Goal: Task Accomplishment & Management: Complete application form

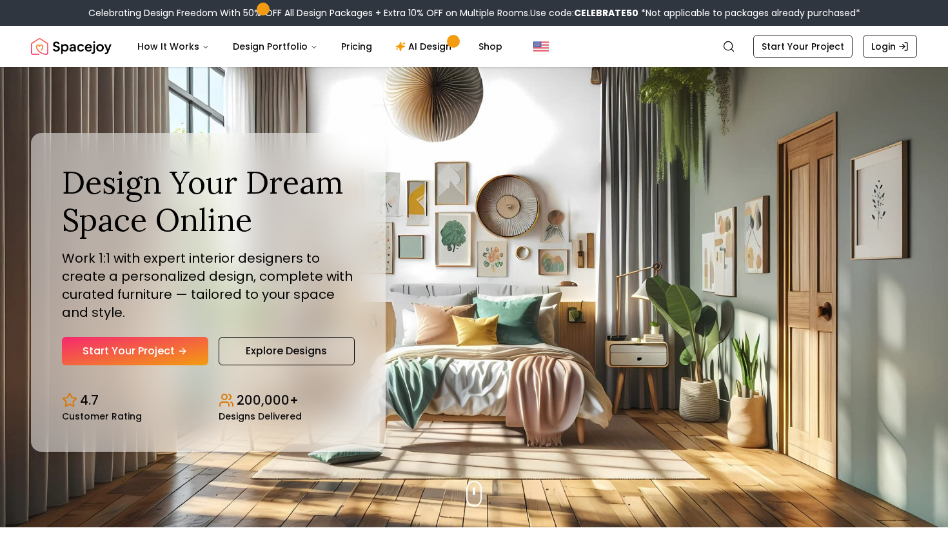
scroll to position [15, 0]
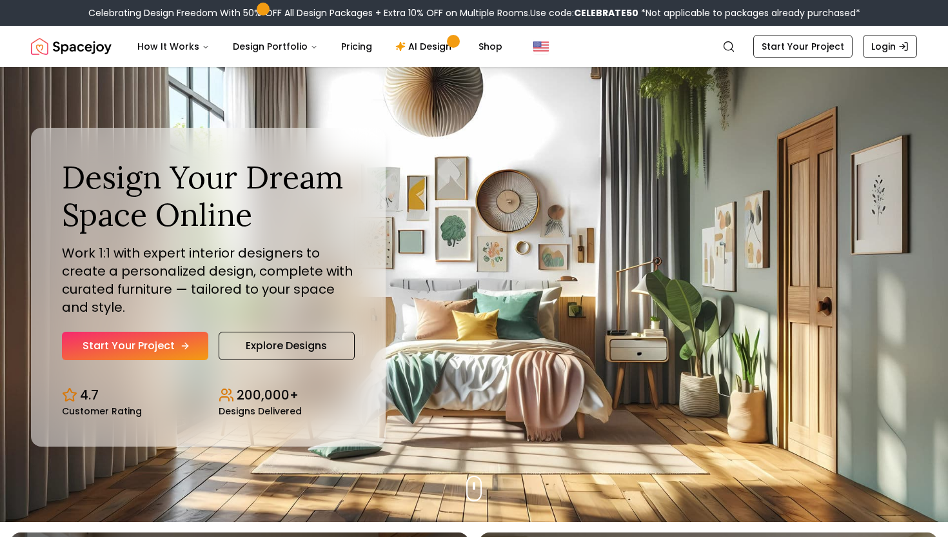
click at [150, 346] on link "Start Your Project" at bounding box center [135, 346] width 146 height 28
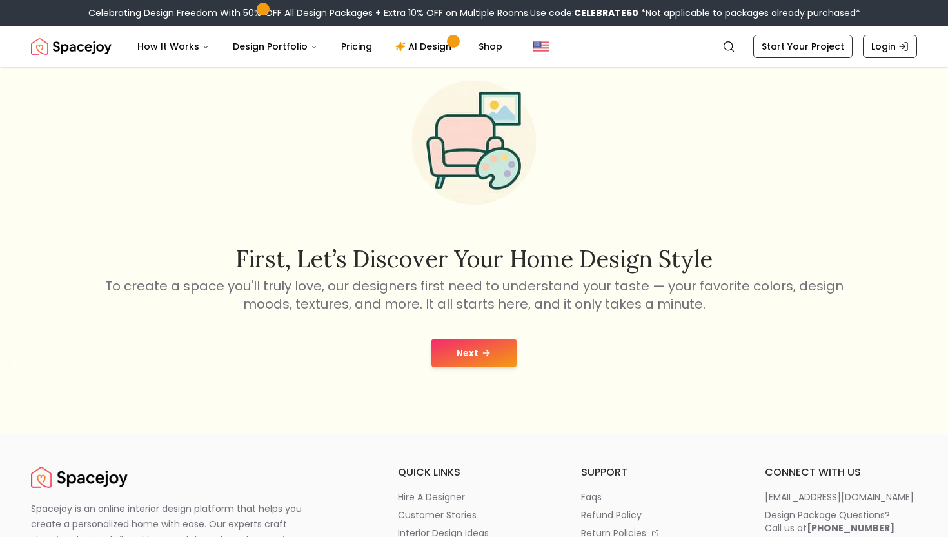
scroll to position [109, 0]
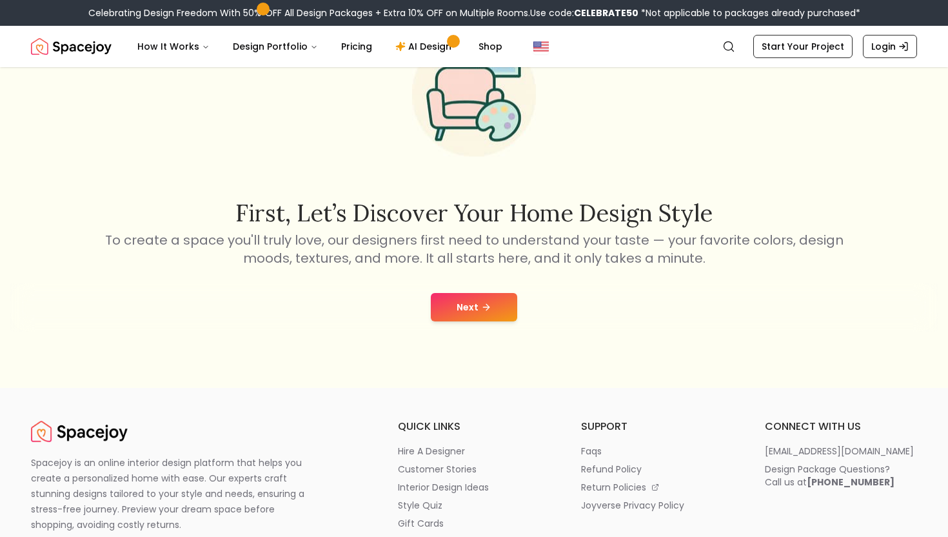
click at [452, 315] on button "Next" at bounding box center [474, 307] width 86 height 28
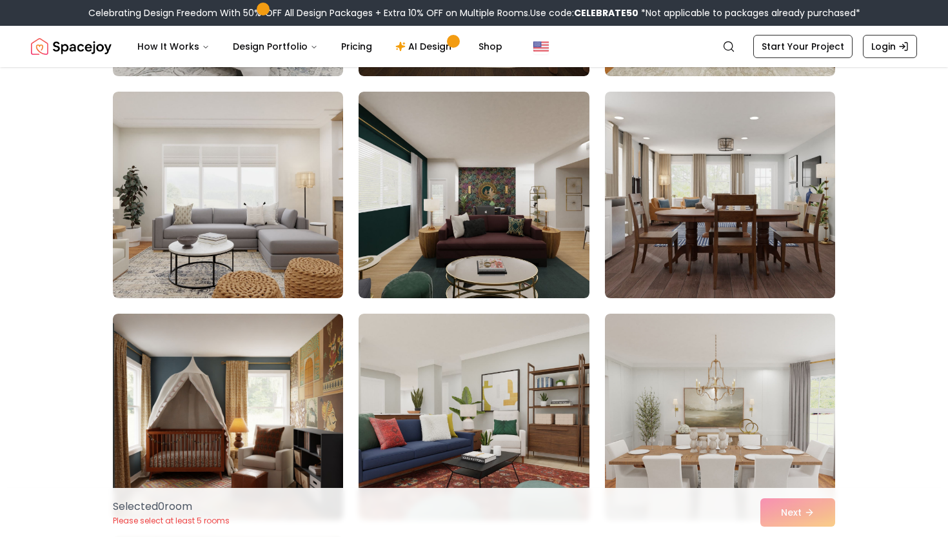
scroll to position [4746, 0]
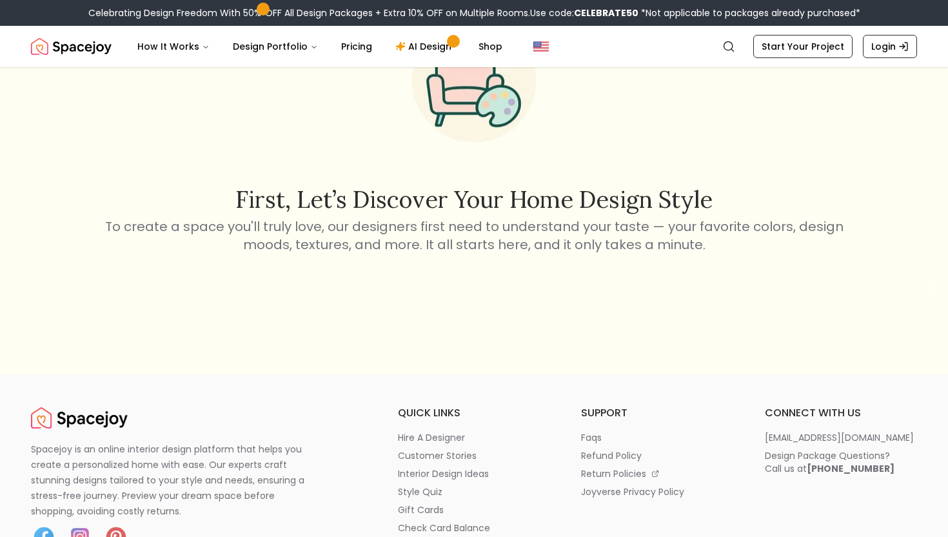
scroll to position [109, 0]
